Goal: Communication & Community: Share content

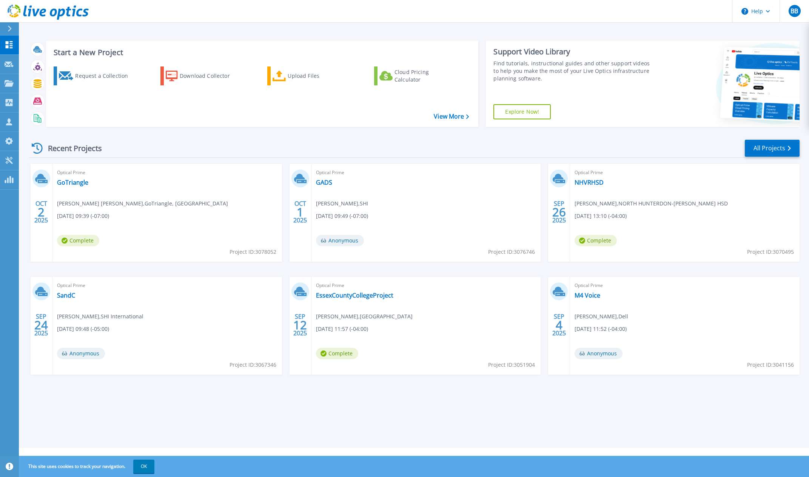
click at [72, 170] on span "Optical Prime" at bounding box center [167, 172] width 220 height 8
click at [71, 180] on link "GoTriangle" at bounding box center [72, 183] width 31 height 8
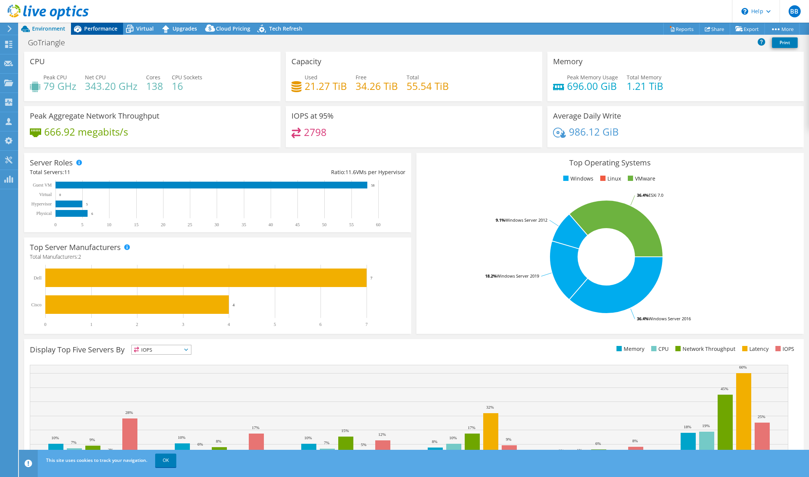
click at [86, 28] on span "Performance" at bounding box center [100, 28] width 33 height 7
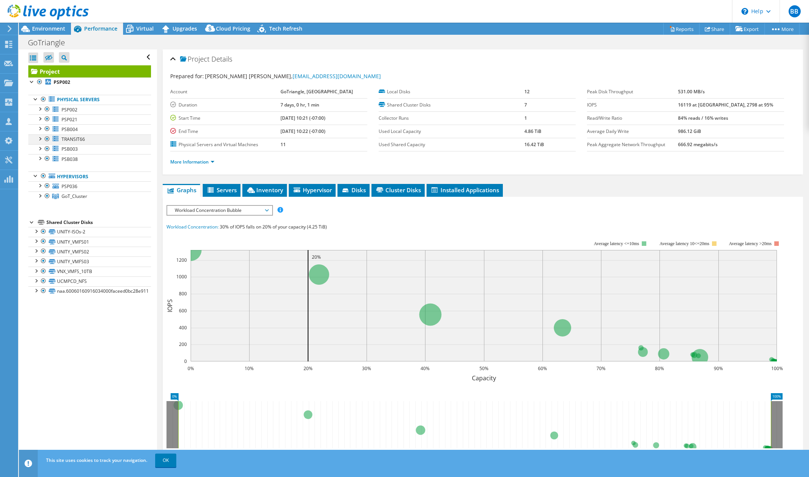
click at [40, 139] on div at bounding box center [40, 138] width 8 height 8
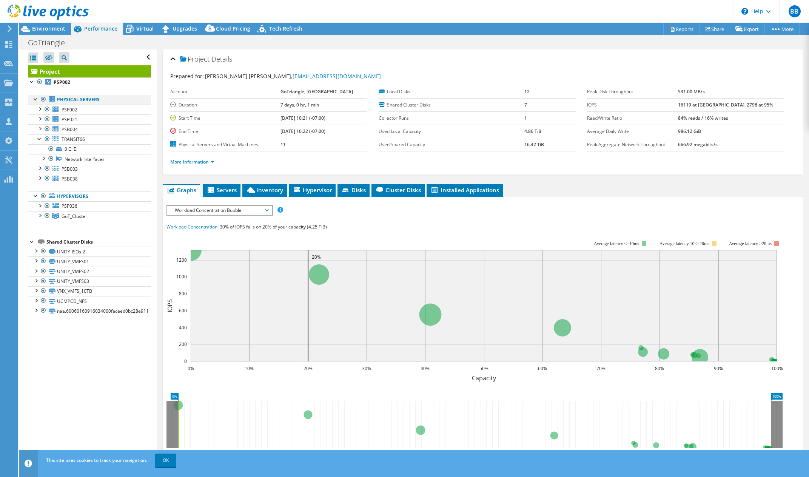
click at [35, 101] on div at bounding box center [36, 99] width 8 height 8
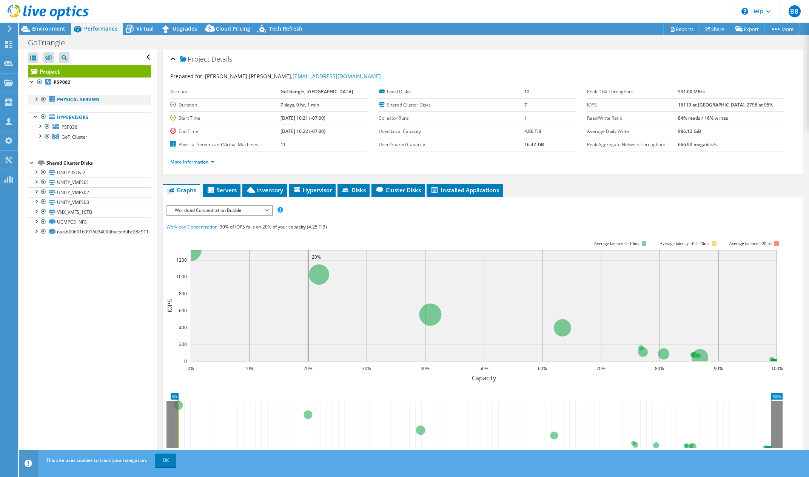
click at [39, 98] on div at bounding box center [36, 99] width 8 height 8
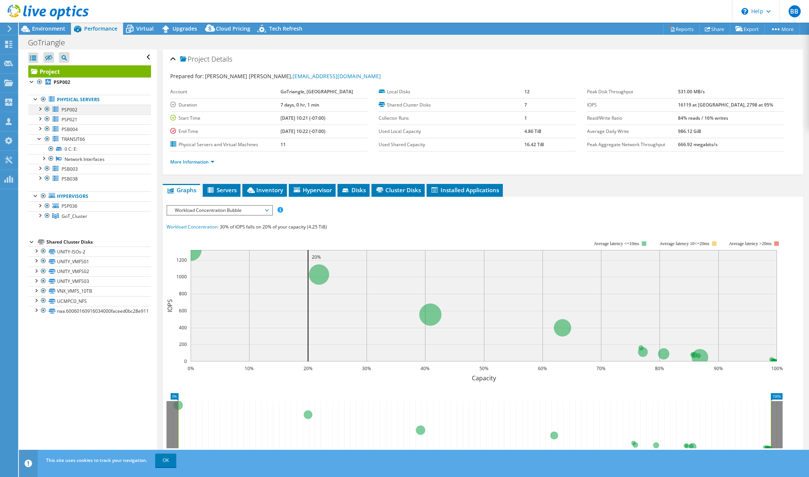
click at [39, 108] on div at bounding box center [40, 109] width 8 height 8
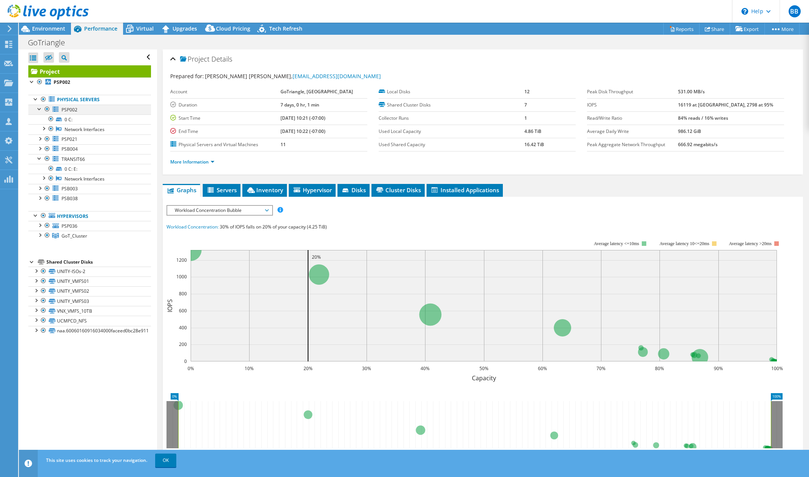
click at [38, 106] on div at bounding box center [40, 109] width 8 height 8
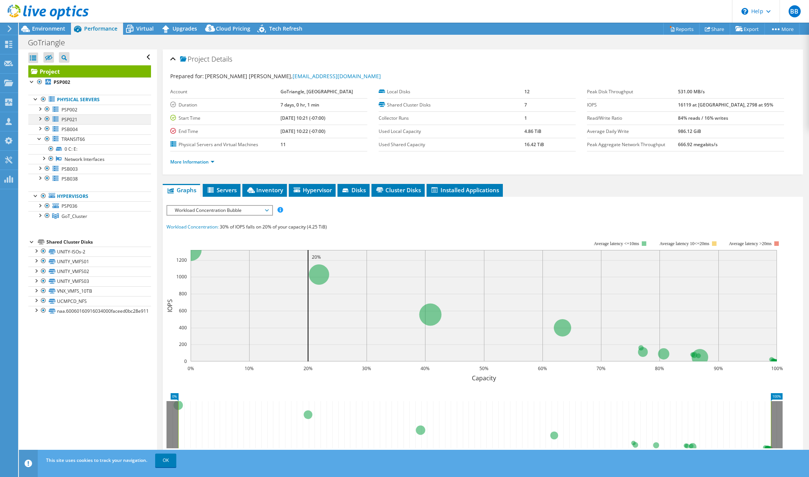
click at [41, 117] on div at bounding box center [40, 118] width 8 height 8
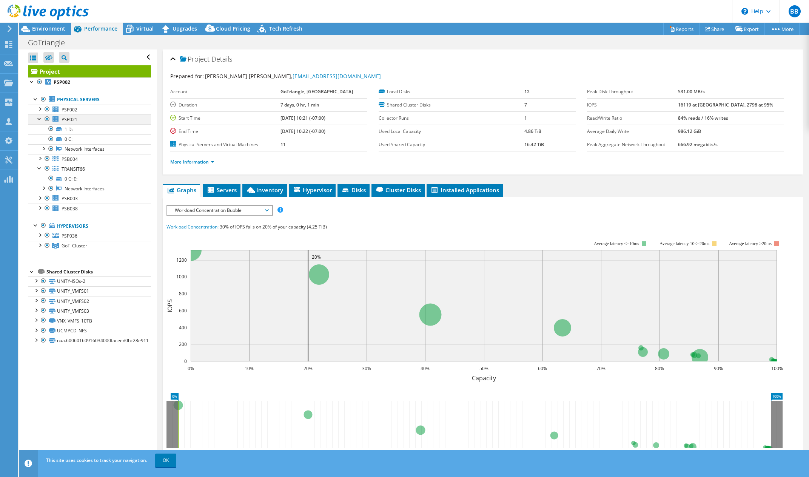
click at [41, 117] on div at bounding box center [40, 118] width 8 height 8
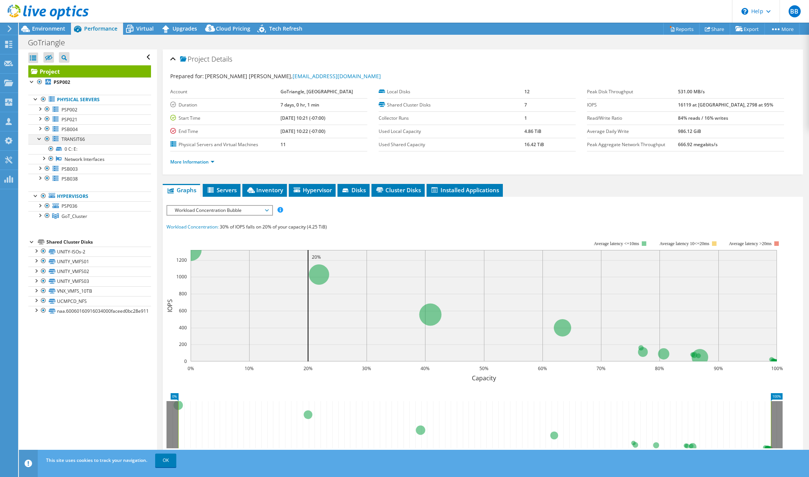
click at [41, 139] on div at bounding box center [40, 138] width 8 height 8
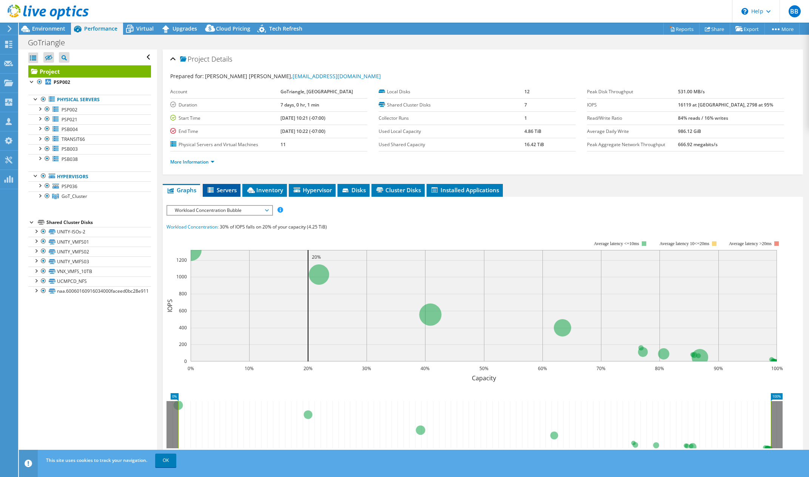
click at [221, 189] on span "Servers" at bounding box center [221, 190] width 30 height 8
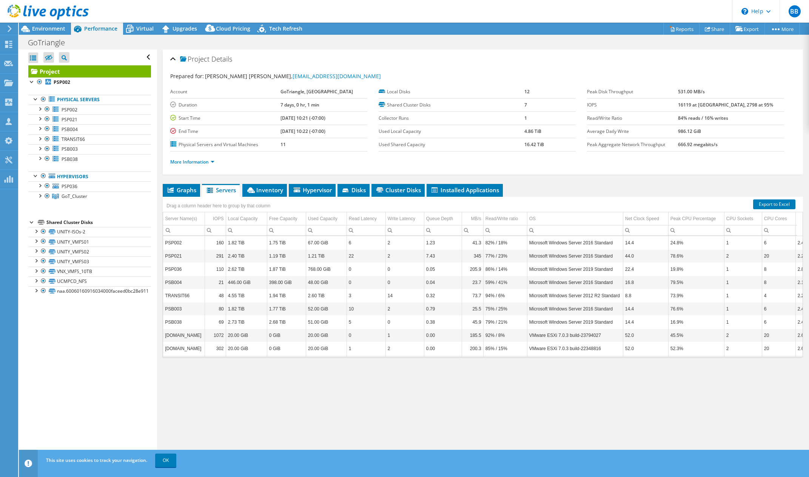
scroll to position [31, 0]
click at [263, 192] on span "Inventory" at bounding box center [264, 190] width 37 height 8
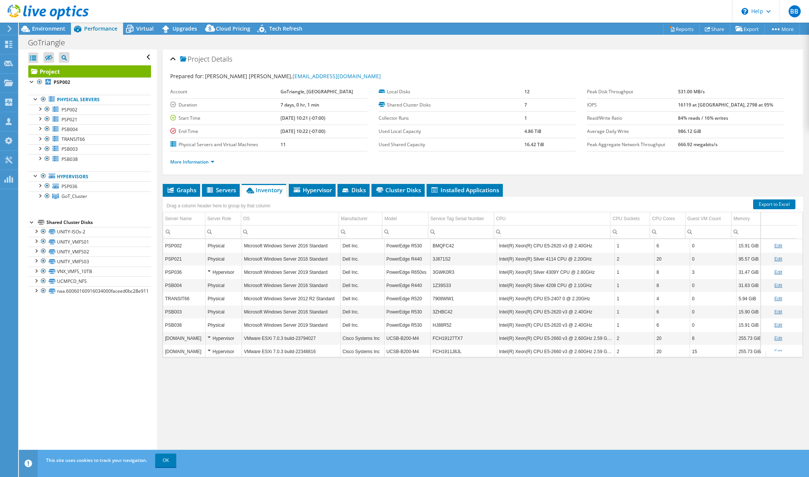
scroll to position [0, 4]
click at [224, 193] on span "Servers" at bounding box center [221, 190] width 30 height 8
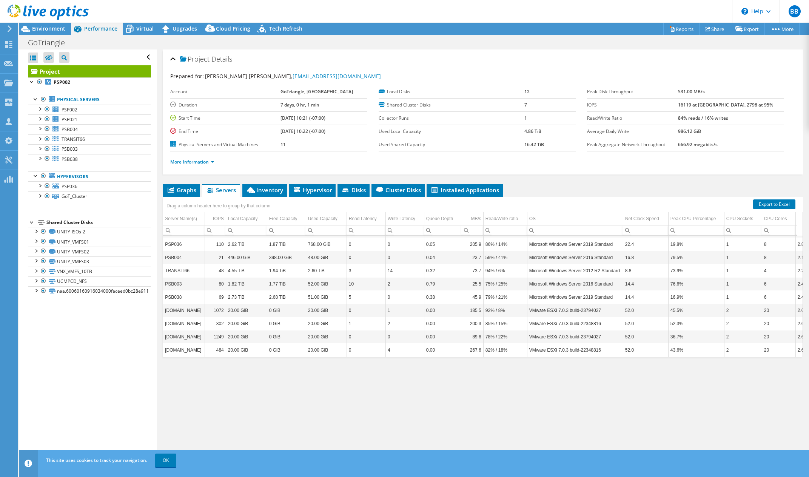
scroll to position [0, 0]
click at [68, 197] on span "GoT_Cluster" at bounding box center [75, 196] width 26 height 6
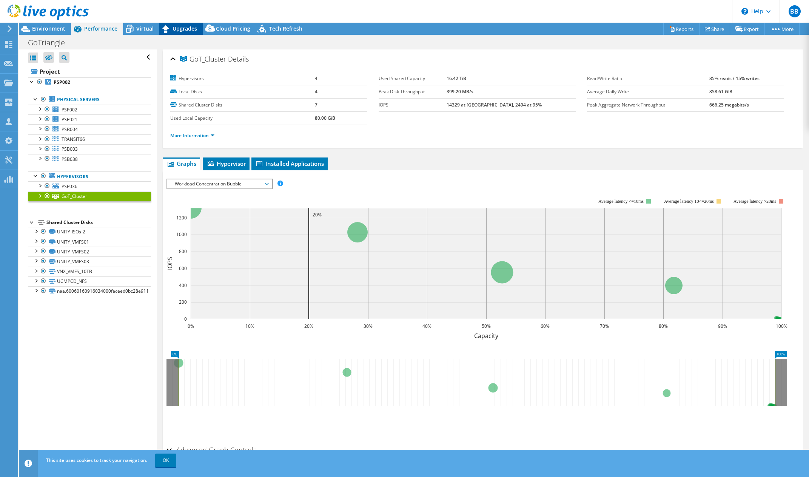
click at [183, 27] on span "Upgrades" at bounding box center [184, 28] width 25 height 7
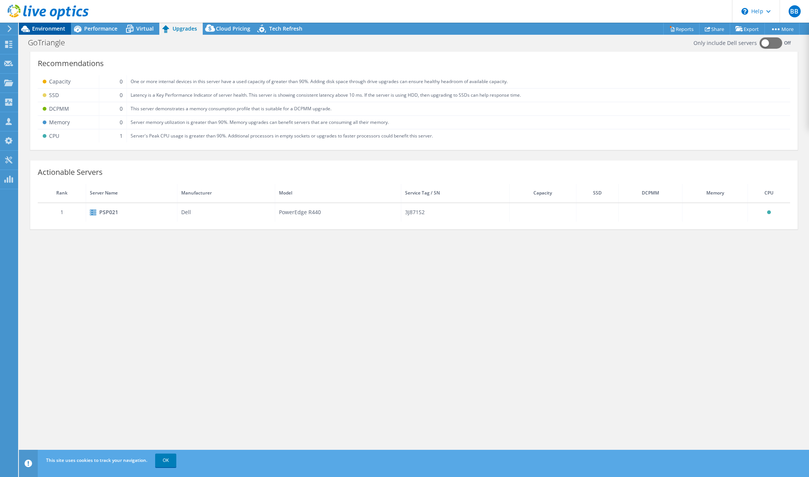
click at [60, 28] on span "Environment" at bounding box center [48, 28] width 33 height 7
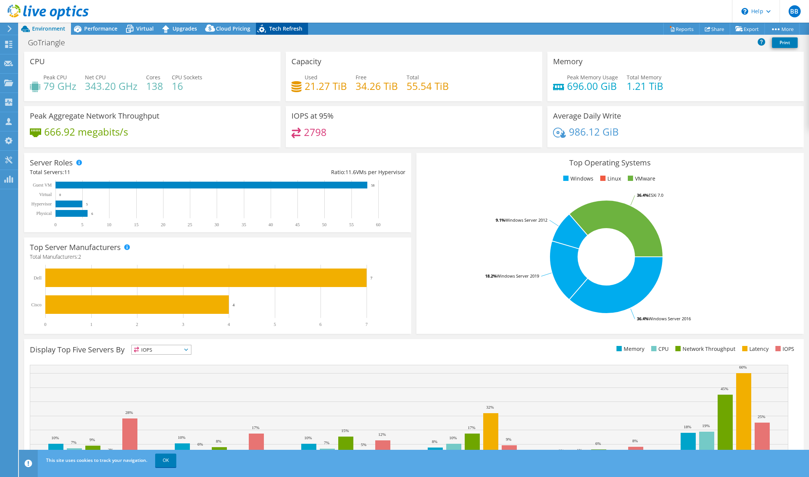
click at [279, 31] on span "Tech Refresh" at bounding box center [285, 28] width 33 height 7
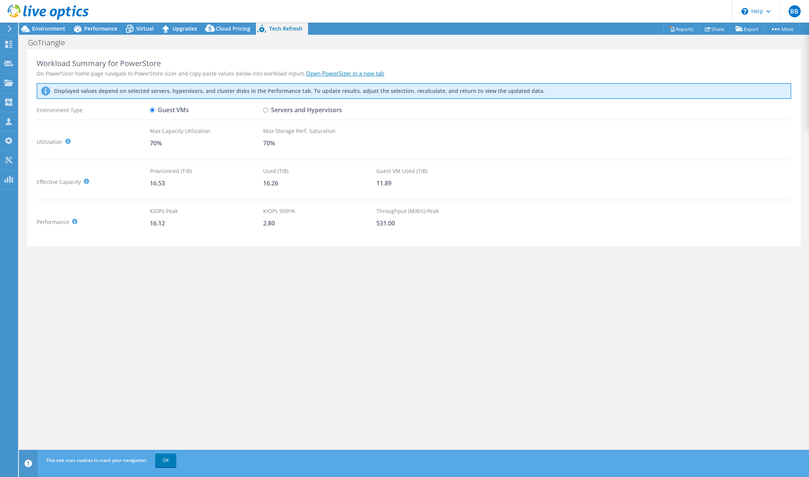
click at [285, 110] on label "Servers and Hypervisors" at bounding box center [302, 109] width 79 height 13
click at [268, 110] on input "Servers and Hypervisors" at bounding box center [265, 110] width 5 height 5
radio input "true"
radio input "false"
click at [57, 29] on span "Environment" at bounding box center [48, 28] width 33 height 7
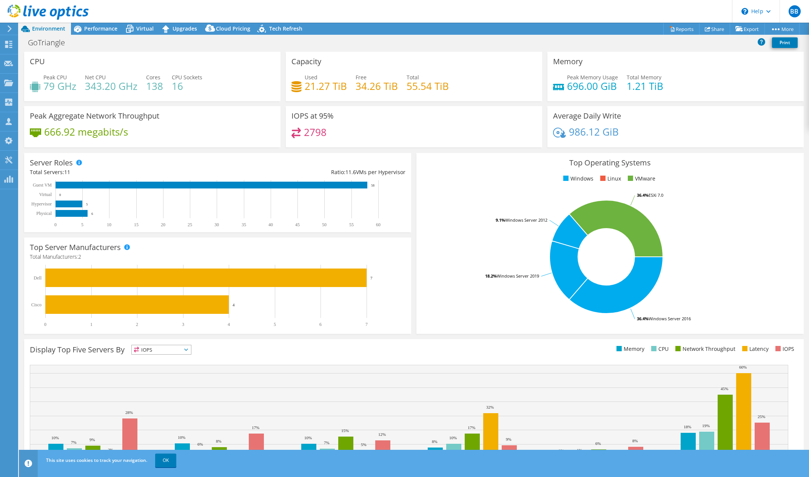
scroll to position [14, 0]
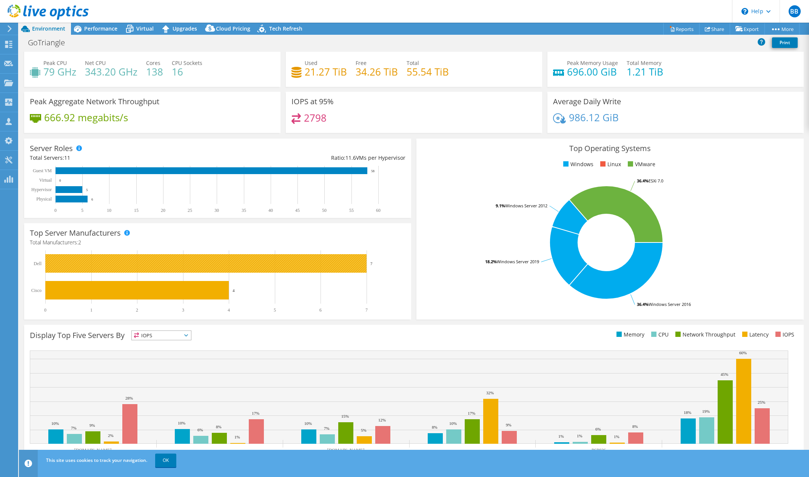
click at [93, 267] on rect at bounding box center [205, 263] width 321 height 18
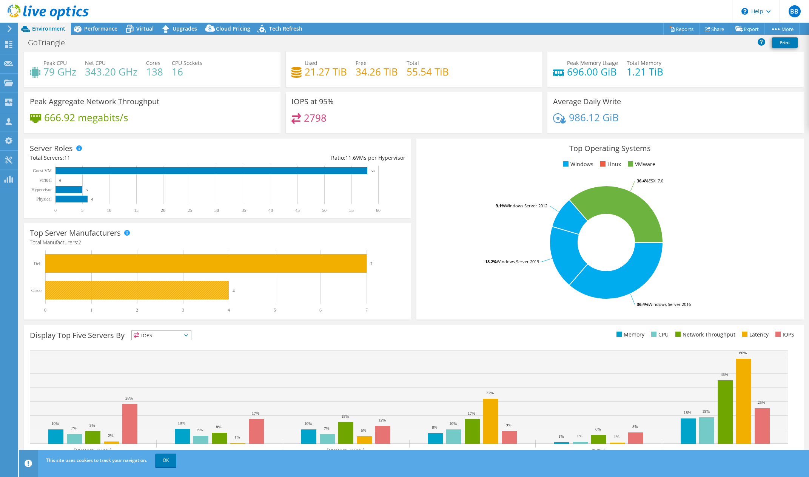
scroll to position [27, 0]
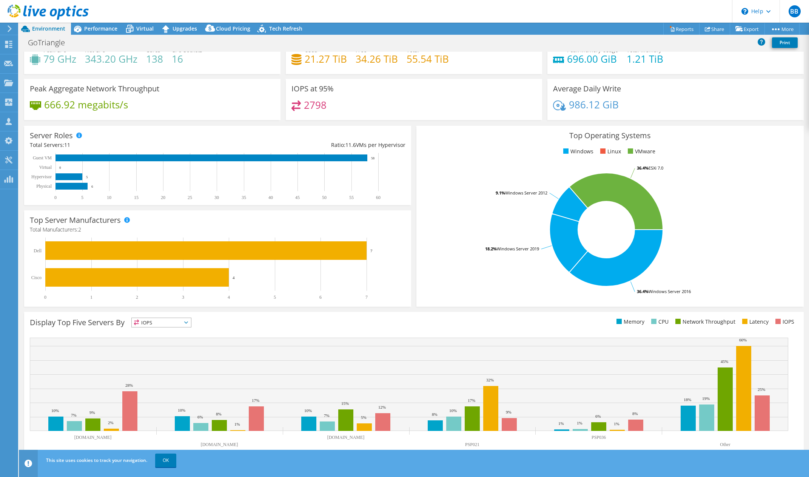
click at [171, 319] on span "IOPS" at bounding box center [161, 322] width 59 height 9
click at [169, 345] on li "Memory" at bounding box center [161, 342] width 59 height 11
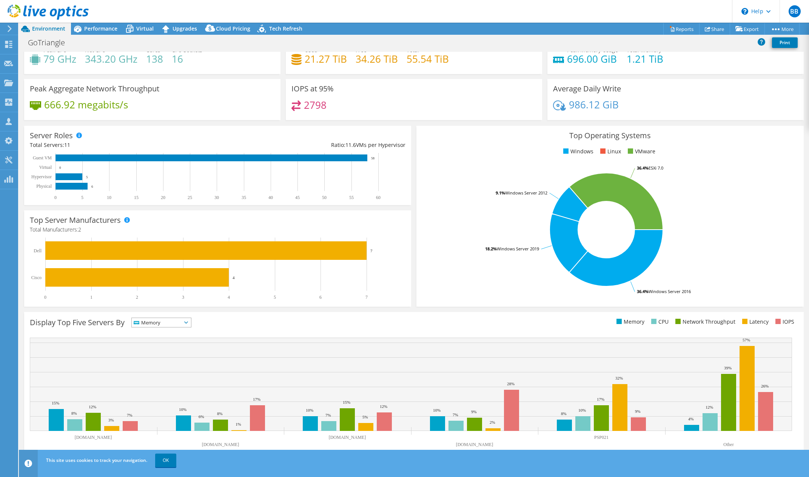
scroll to position [0, 0]
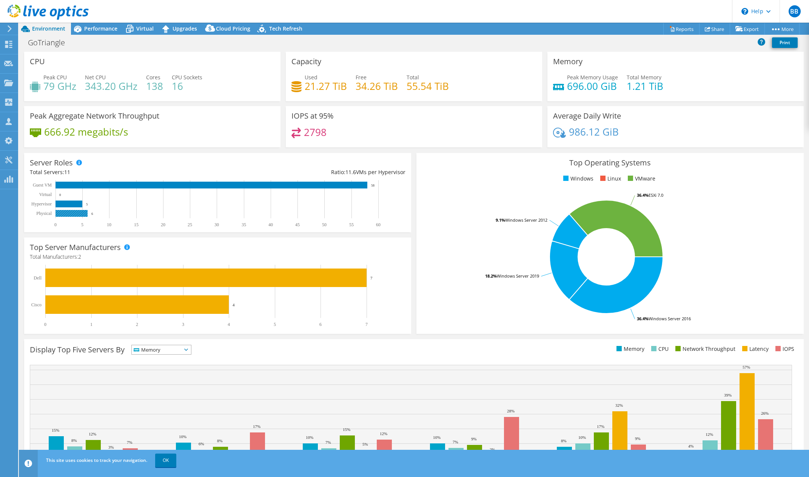
click at [74, 215] on rect at bounding box center [71, 213] width 32 height 7
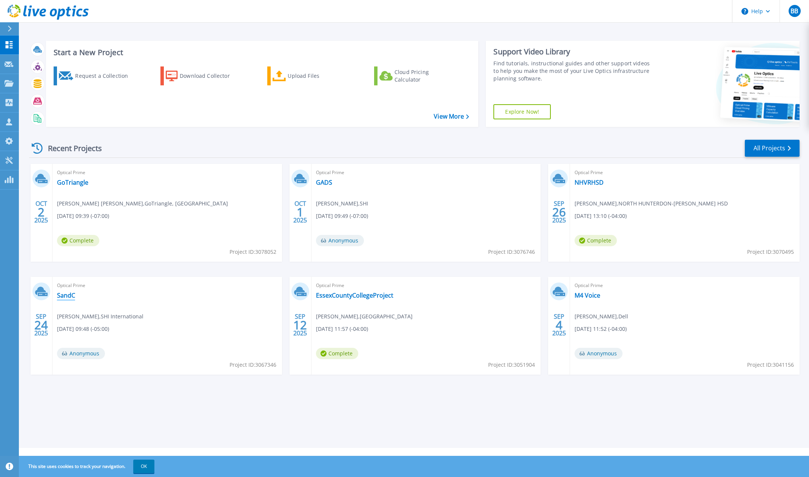
click at [71, 296] on link "SandC" at bounding box center [66, 295] width 18 height 8
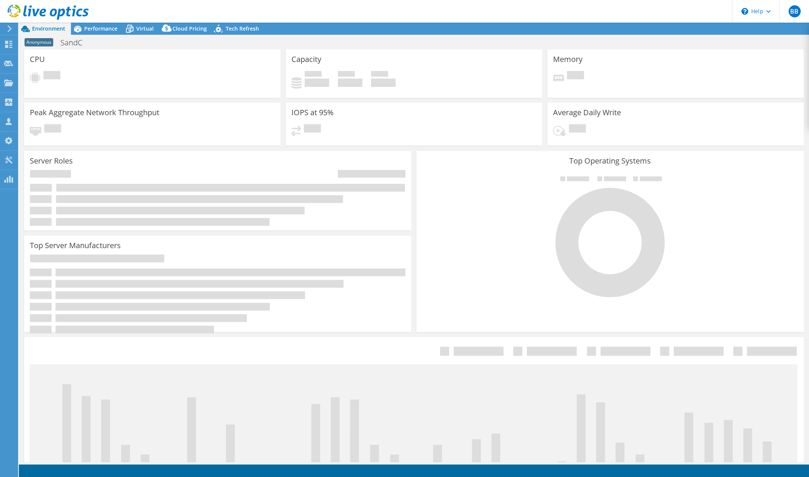
select select "USWest"
select select "USD"
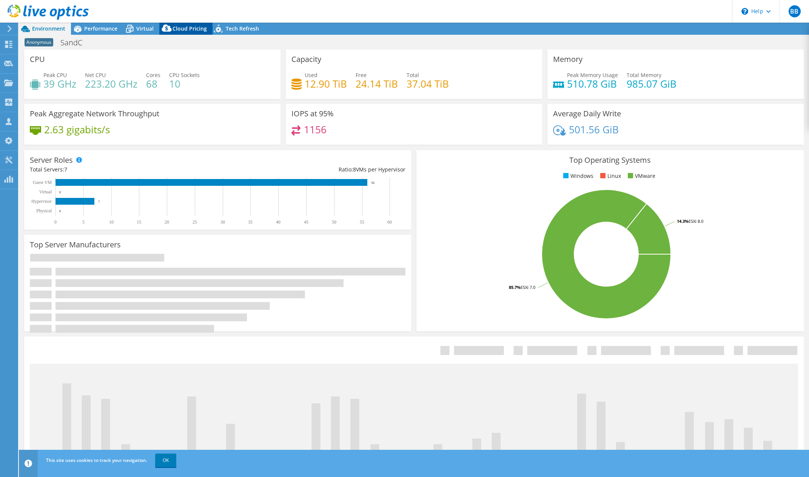
click at [187, 28] on span "Cloud Pricing" at bounding box center [189, 28] width 34 height 7
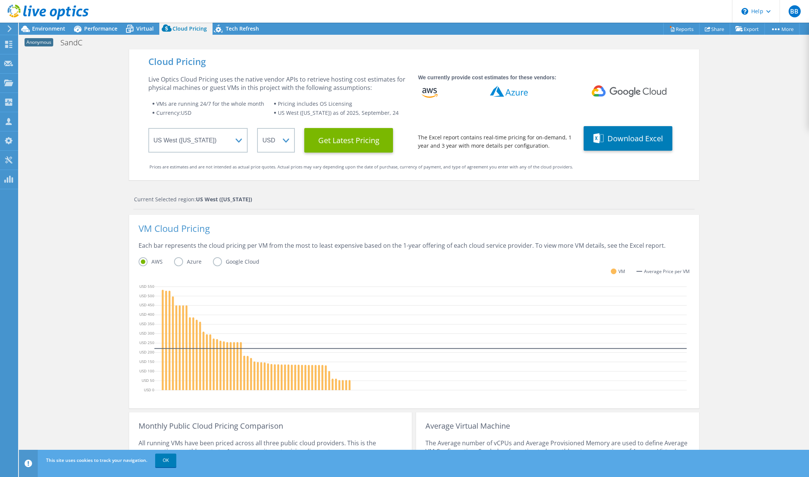
scroll to position [9, 0]
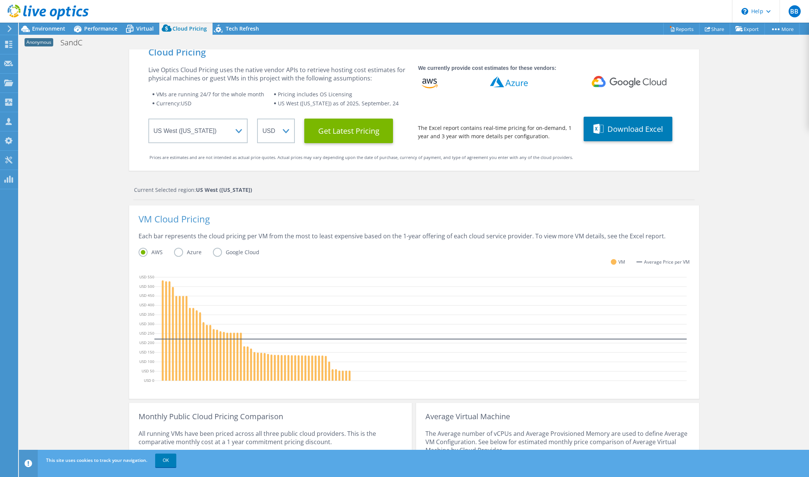
click at [174, 250] on label "Azure" at bounding box center [193, 252] width 39 height 9
click at [0, 0] on input "Azure" at bounding box center [0, 0] width 0 height 0
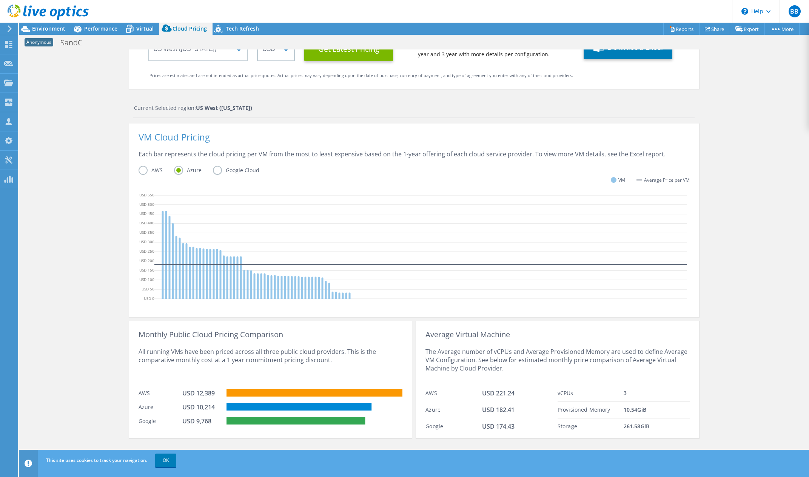
scroll to position [0, 0]
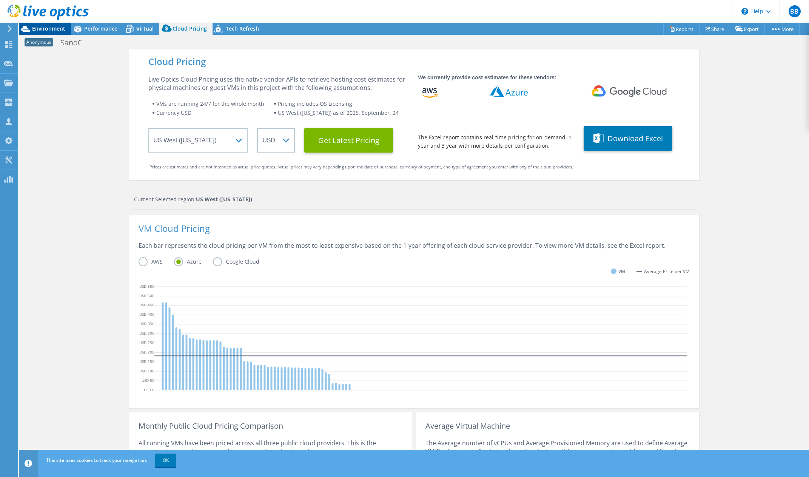
click at [55, 29] on span "Environment" at bounding box center [48, 28] width 33 height 7
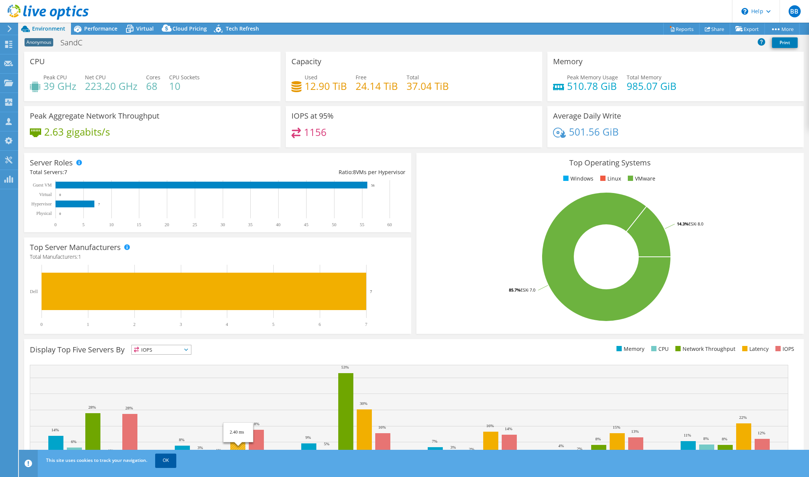
click at [166, 466] on link "OK" at bounding box center [165, 460] width 21 height 14
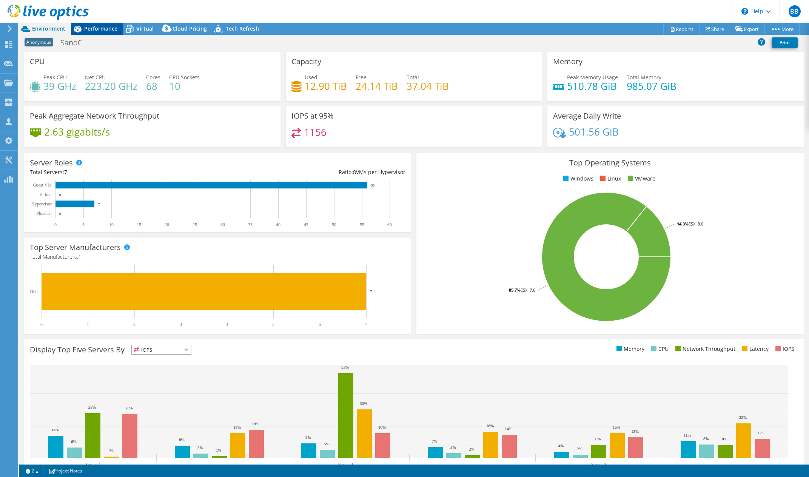
click at [92, 26] on span "Performance" at bounding box center [100, 28] width 33 height 7
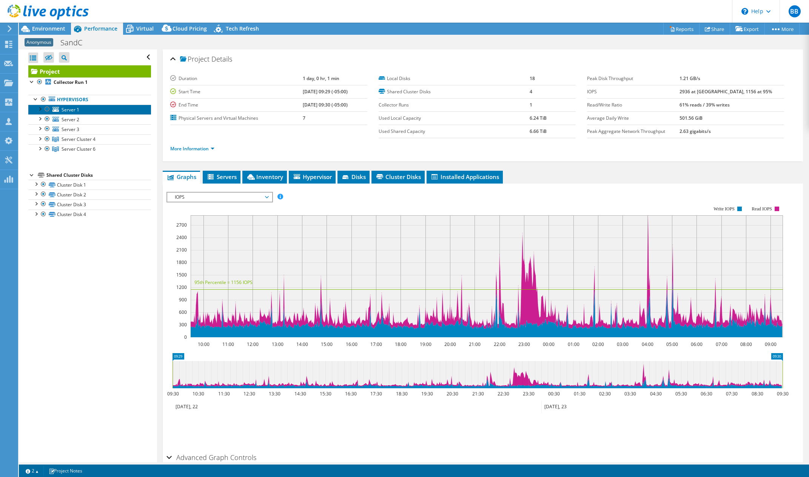
click at [67, 109] on span "Server 1" at bounding box center [71, 109] width 18 height 6
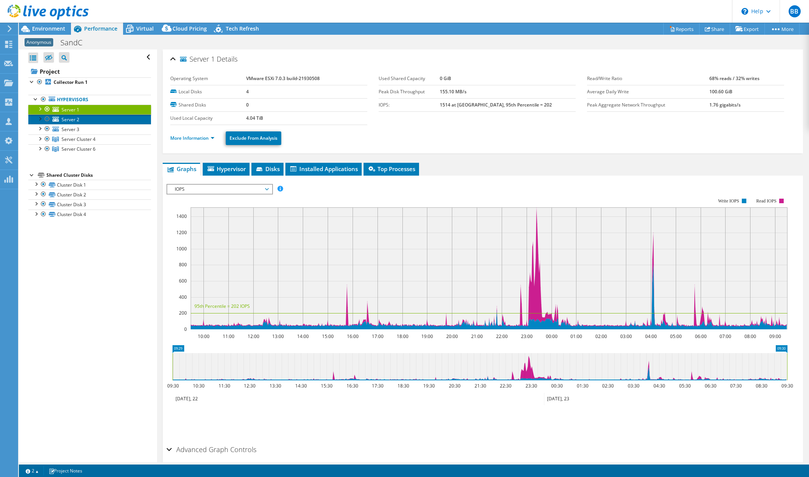
click at [82, 123] on link "Server 2" at bounding box center [89, 119] width 123 height 10
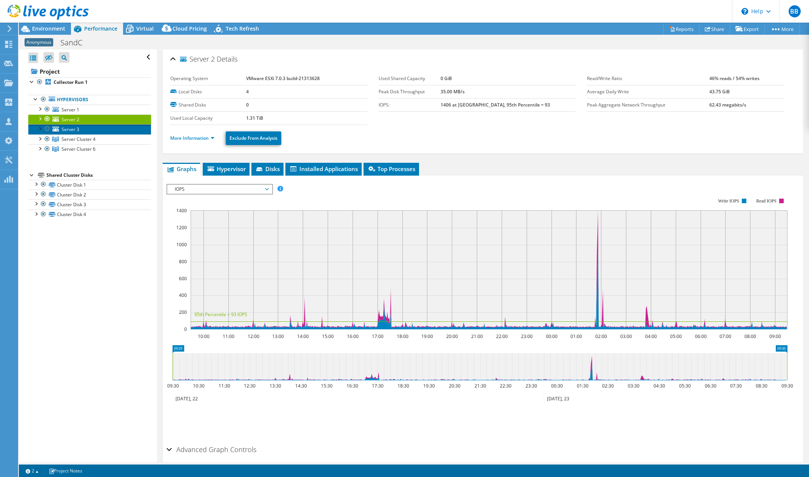
click at [80, 131] on link "Server 3" at bounding box center [89, 129] width 123 height 10
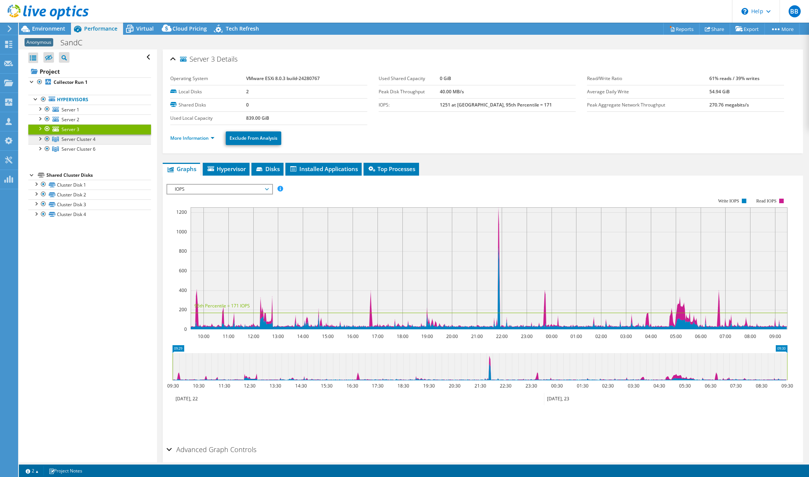
click at [78, 139] on span "Server Cluster 4" at bounding box center [79, 139] width 34 height 6
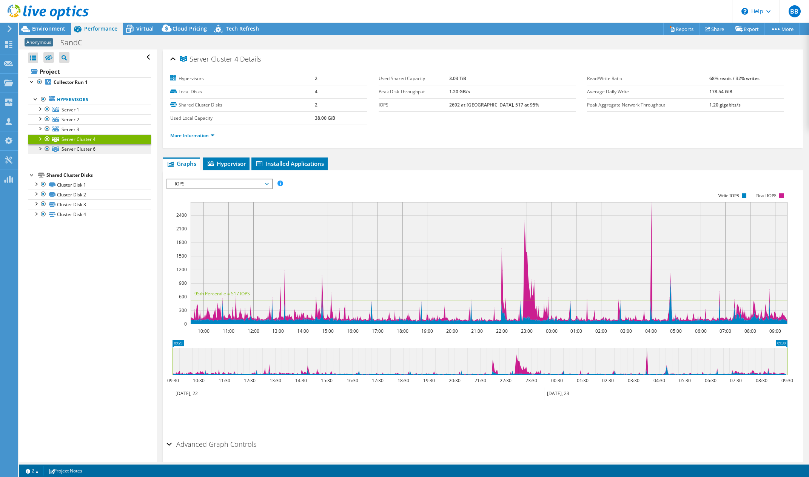
click at [77, 146] on span "Server Cluster 6" at bounding box center [79, 149] width 34 height 6
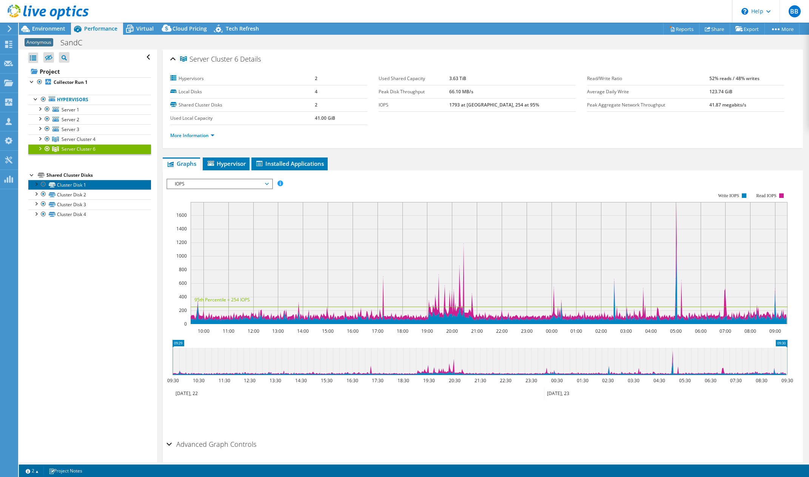
click at [82, 184] on link "Cluster Disk 1" at bounding box center [89, 185] width 123 height 10
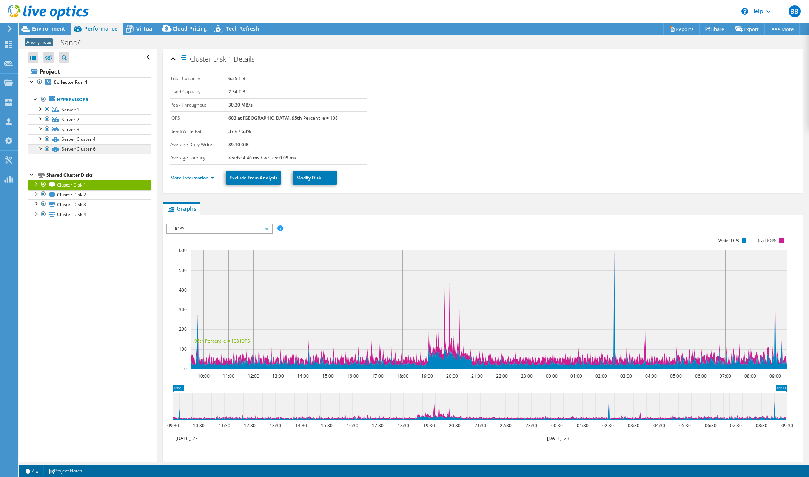
click at [70, 150] on span "Server Cluster 6" at bounding box center [79, 149] width 34 height 6
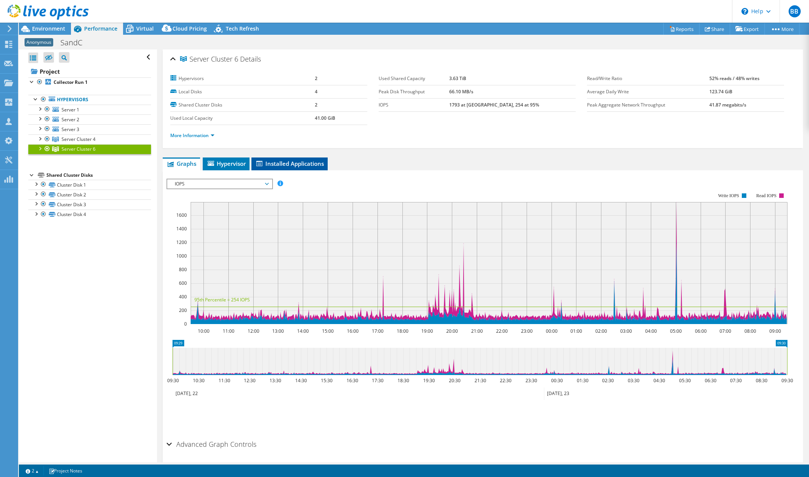
click at [291, 168] on li "Installed Applications" at bounding box center [289, 163] width 76 height 13
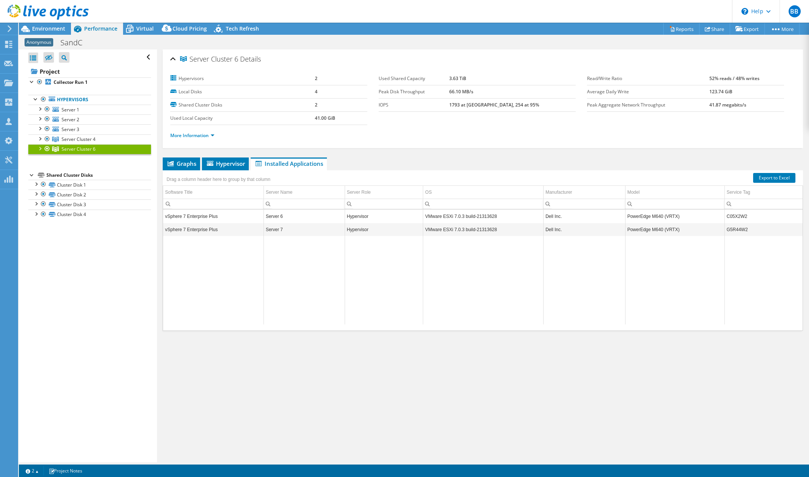
click at [48, 12] on icon at bounding box center [48, 12] width 81 height 15
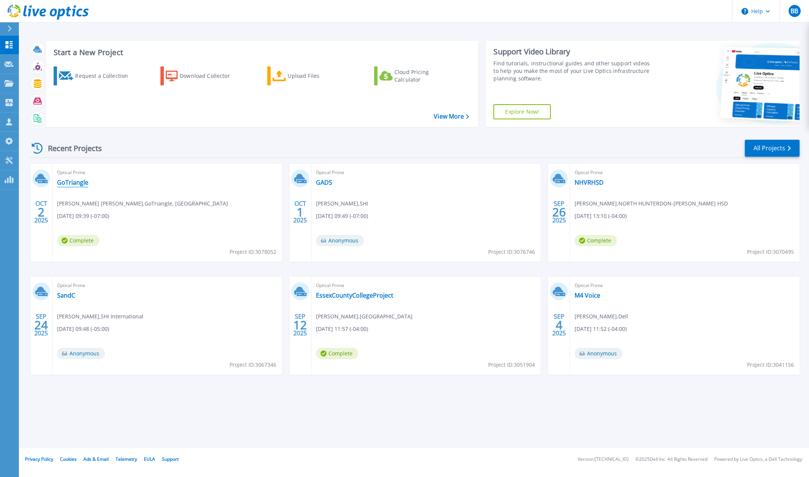
click at [82, 182] on link "GoTriangle" at bounding box center [72, 183] width 31 height 8
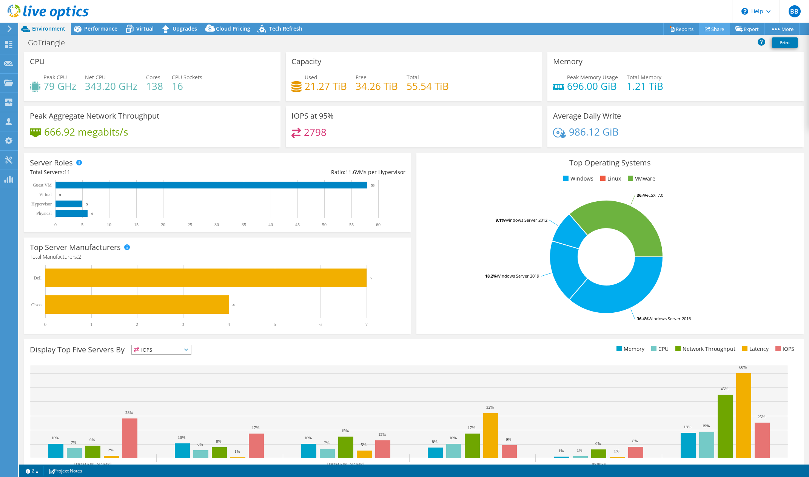
click at [711, 31] on link "Share" at bounding box center [714, 29] width 31 height 12
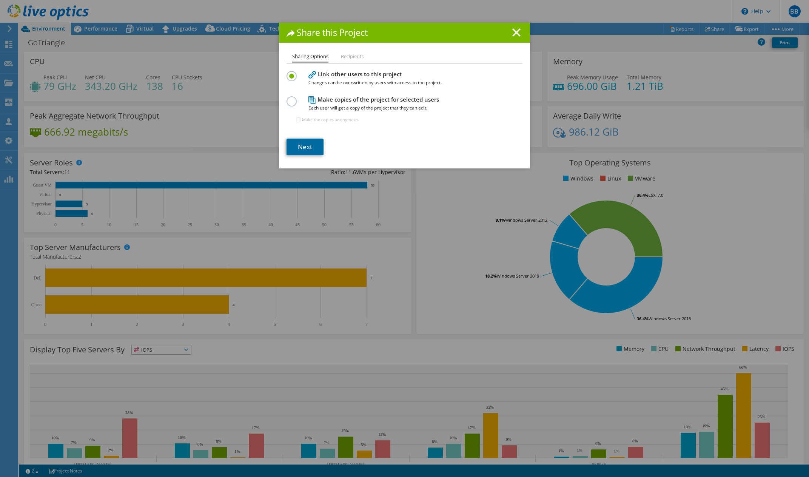
click at [313, 145] on link "Next" at bounding box center [304, 147] width 37 height 17
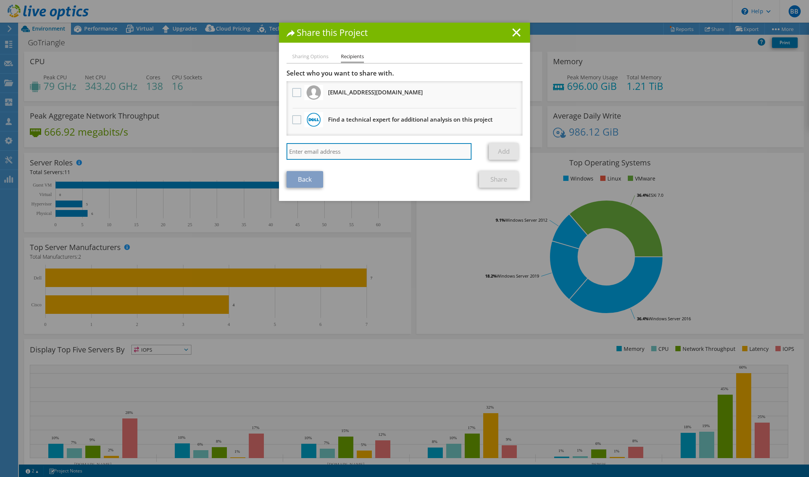
click at [316, 148] on input "search" at bounding box center [378, 151] width 185 height 17
paste input "Tom Roeder <troeder@scalecomputing.com>"
click at [325, 154] on input "Tom Roeder <troeder@scalecomputing.com" at bounding box center [378, 151] width 185 height 17
type input "troeder@scalecomputing.com"
click at [496, 151] on link "Add" at bounding box center [504, 151] width 30 height 17
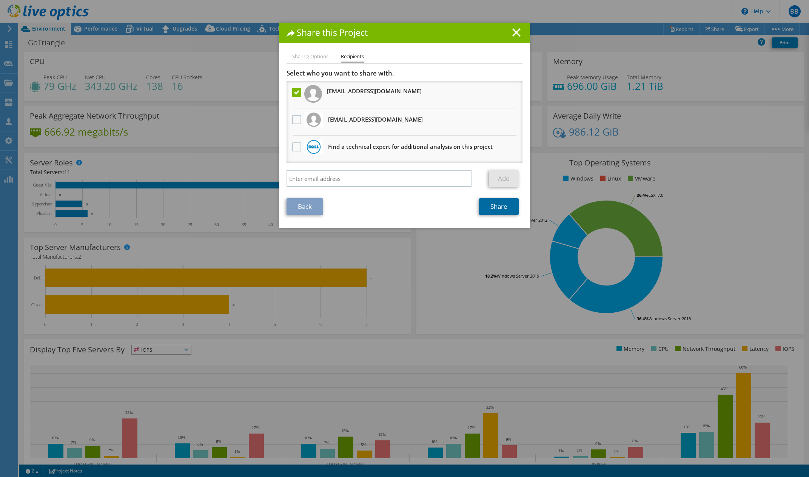
click at [505, 208] on link "Share" at bounding box center [499, 206] width 40 height 17
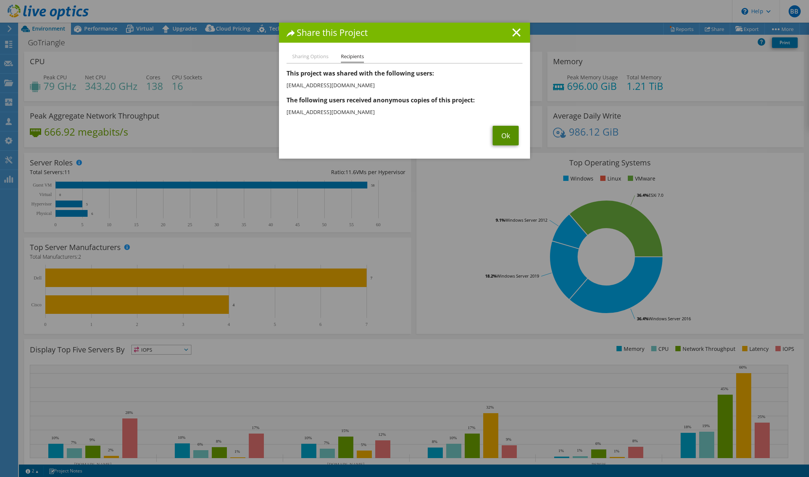
click at [498, 137] on link "Ok" at bounding box center [506, 136] width 26 height 20
